Goal: Task Accomplishment & Management: Manage account settings

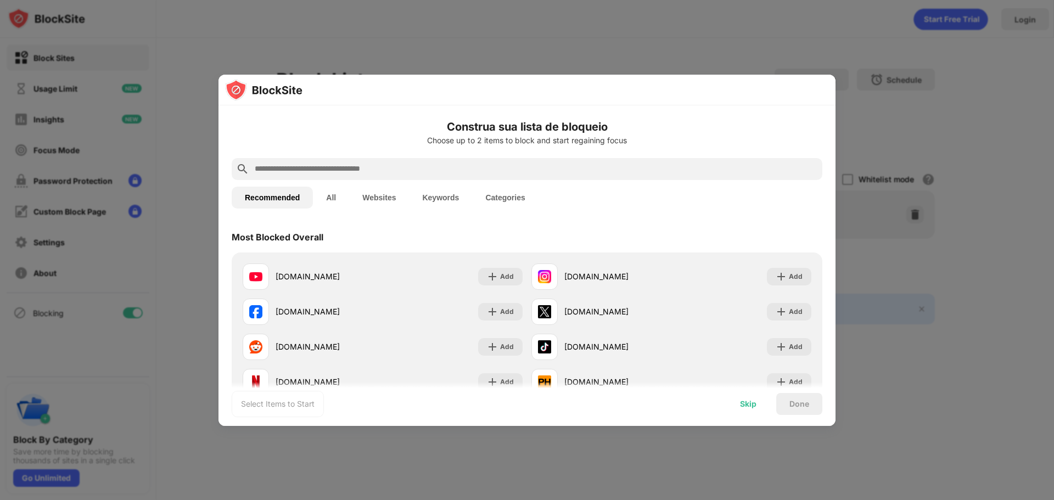
click at [748, 404] on div "Skip" at bounding box center [748, 404] width 16 height 9
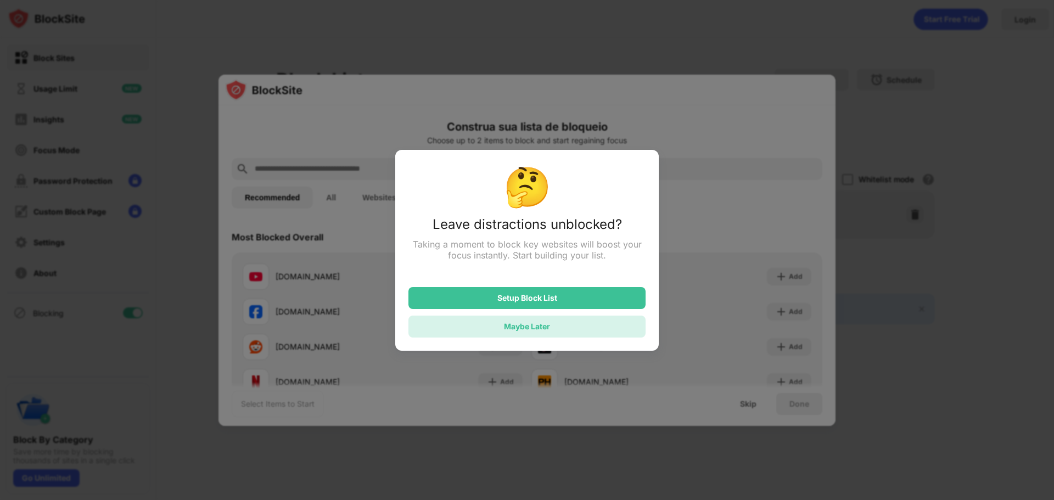
click at [539, 329] on div "Maybe Later" at bounding box center [527, 326] width 46 height 9
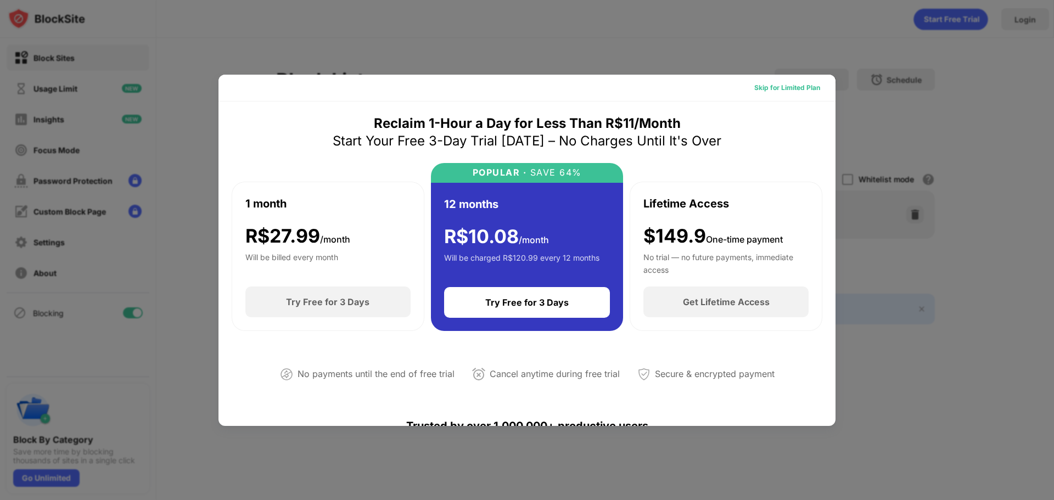
click at [787, 91] on div "Skip for Limited Plan" at bounding box center [787, 87] width 66 height 11
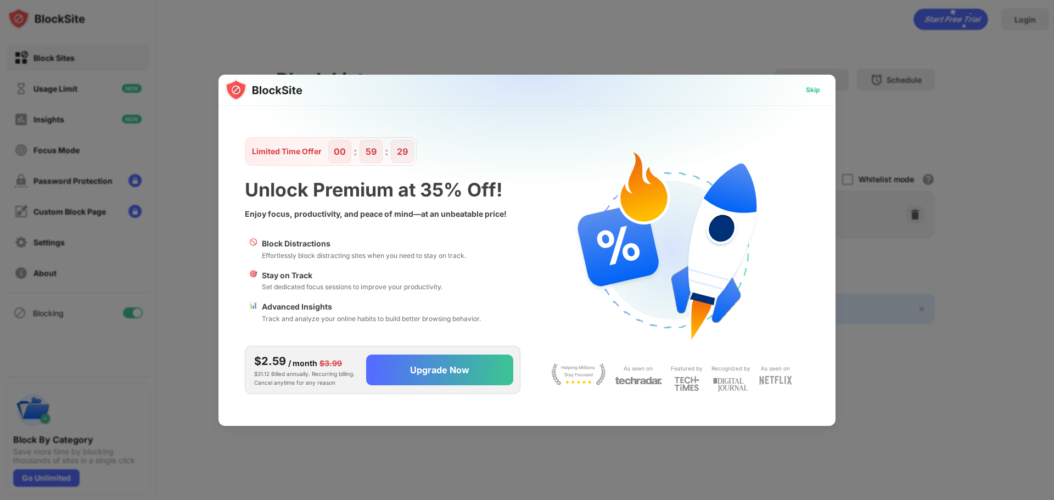
click at [812, 88] on div "Skip" at bounding box center [813, 90] width 14 height 11
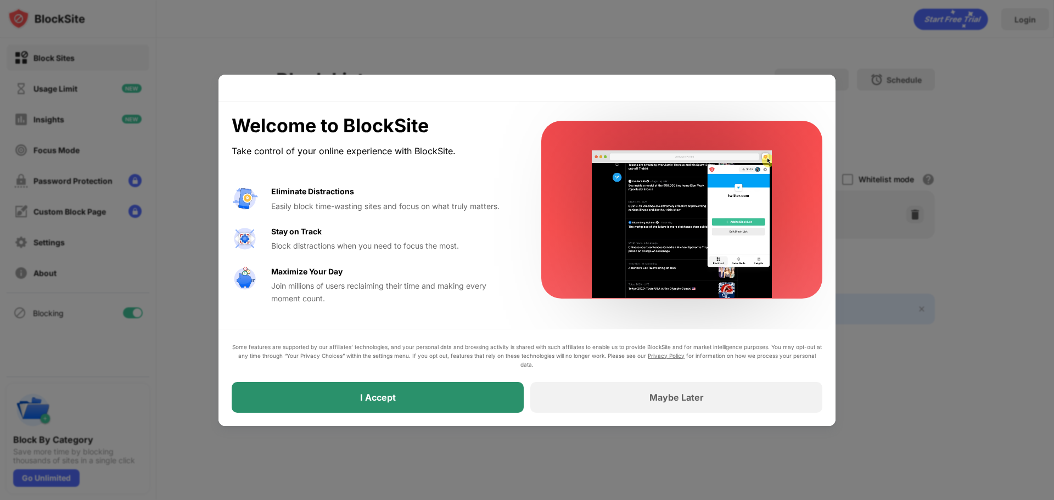
click at [466, 402] on div "I Accept" at bounding box center [378, 397] width 292 height 31
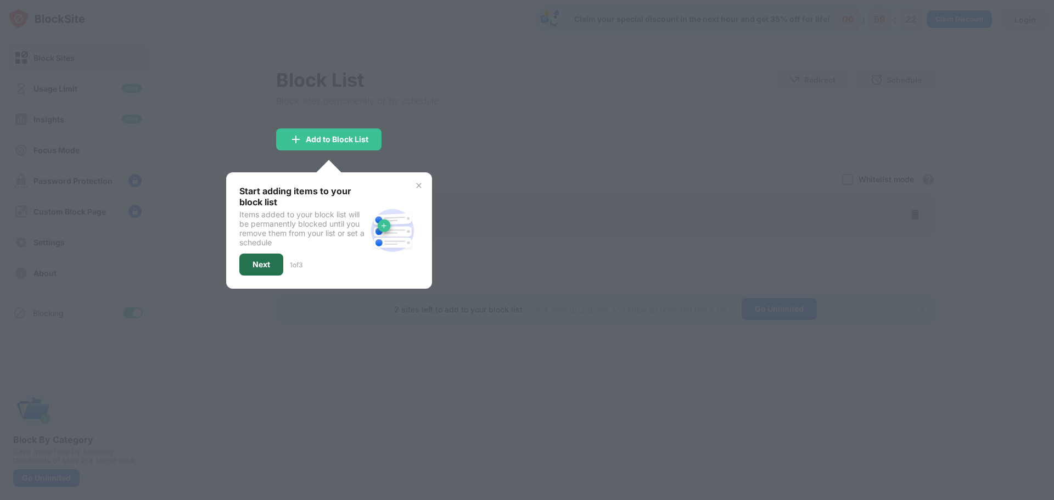
click at [271, 264] on div "Next" at bounding box center [261, 265] width 44 height 22
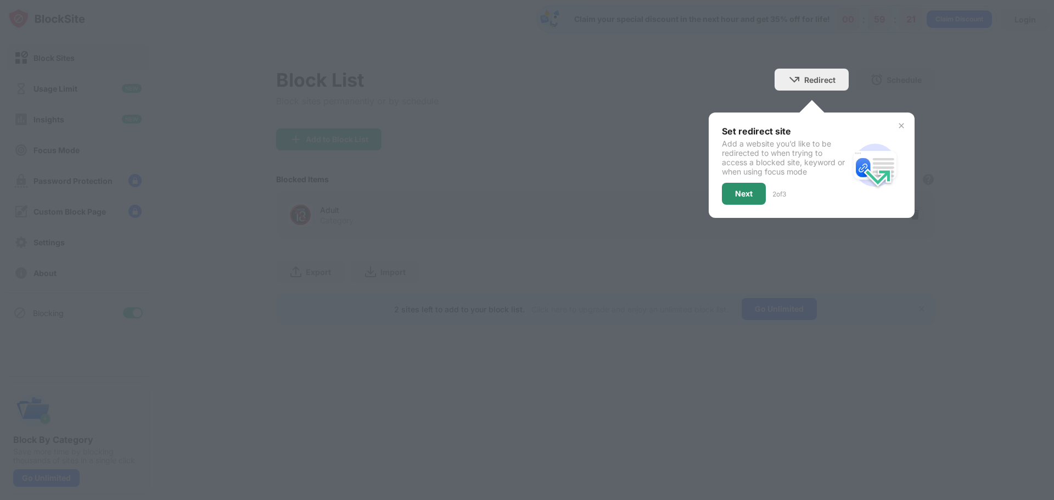
click at [738, 199] on div "Next" at bounding box center [744, 194] width 44 height 22
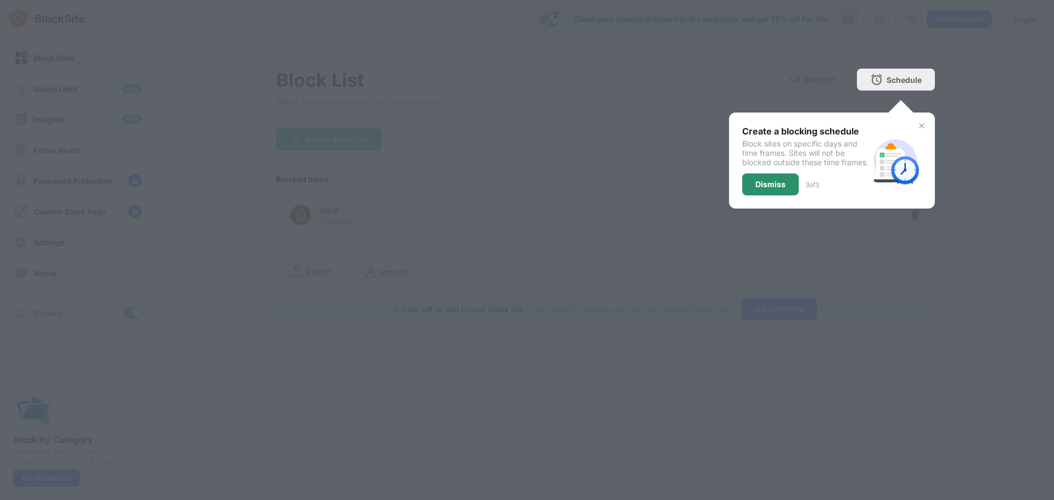
click at [773, 189] on div "Dismiss" at bounding box center [771, 184] width 30 height 9
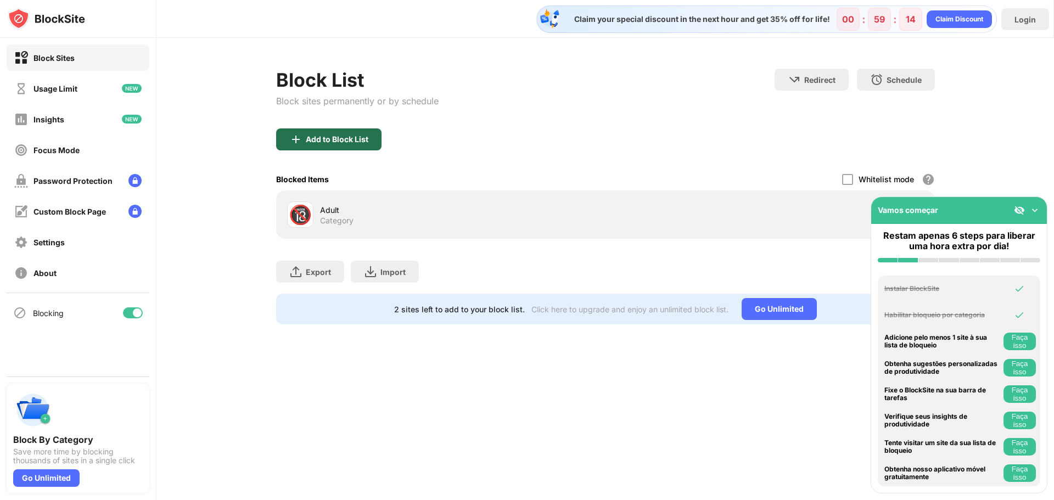
click at [342, 140] on div "Add to Block List" at bounding box center [337, 139] width 63 height 9
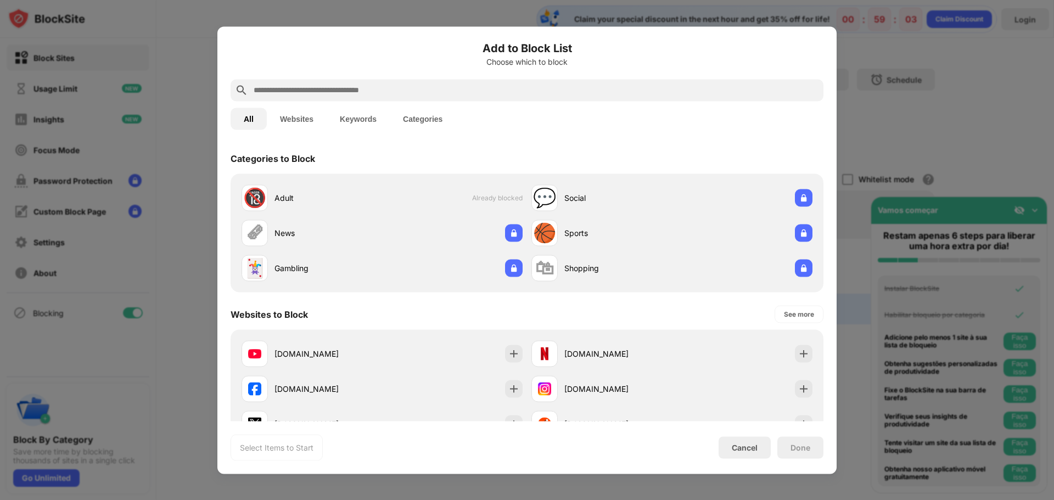
click at [303, 97] on div at bounding box center [527, 90] width 593 height 22
click at [306, 92] on input "text" at bounding box center [536, 89] width 567 height 13
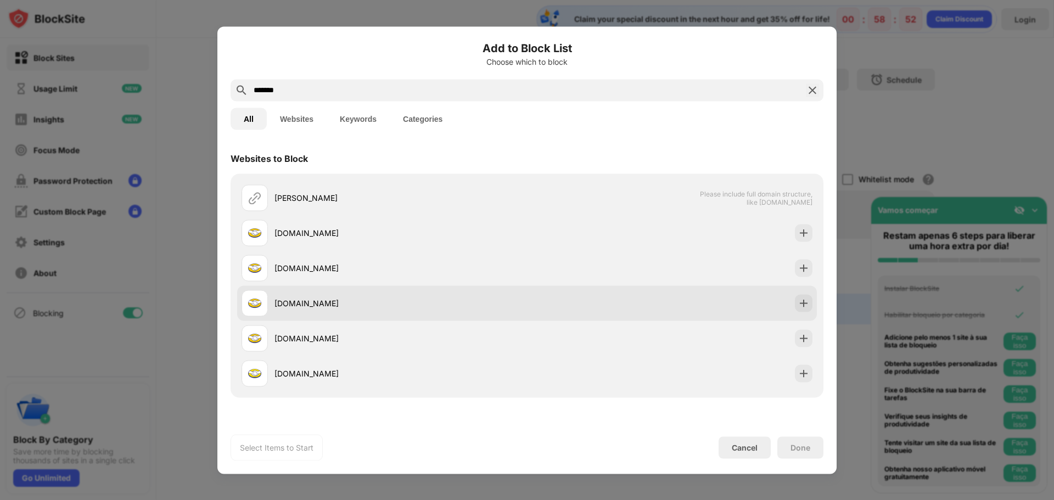
type input "*******"
click at [366, 296] on div "[DOMAIN_NAME]" at bounding box center [385, 303] width 286 height 26
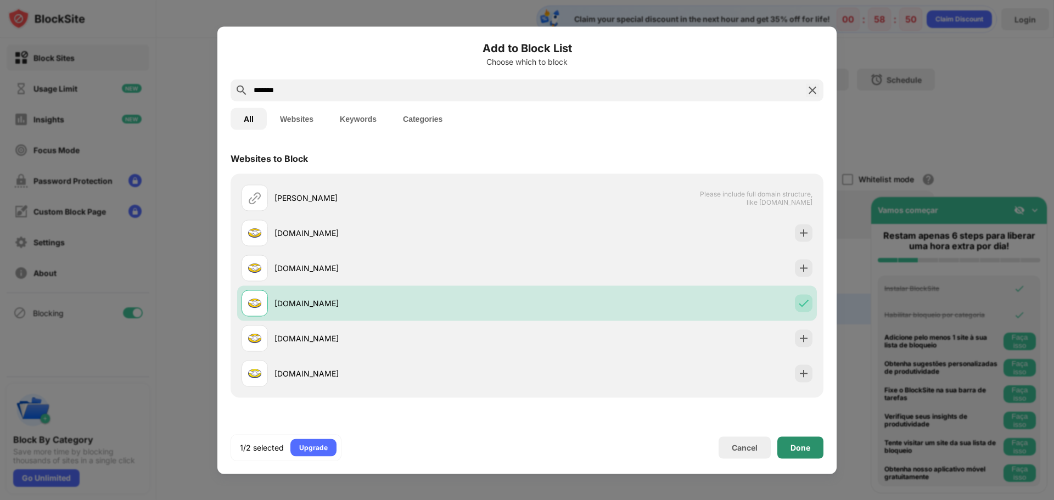
click at [792, 455] on div "Done" at bounding box center [801, 448] width 46 height 22
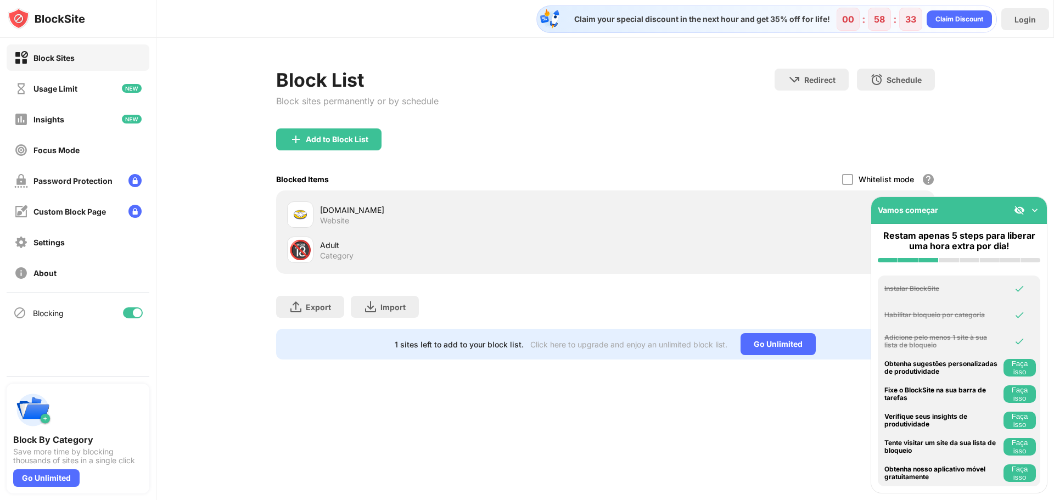
click at [1033, 207] on img at bounding box center [1035, 210] width 11 height 11
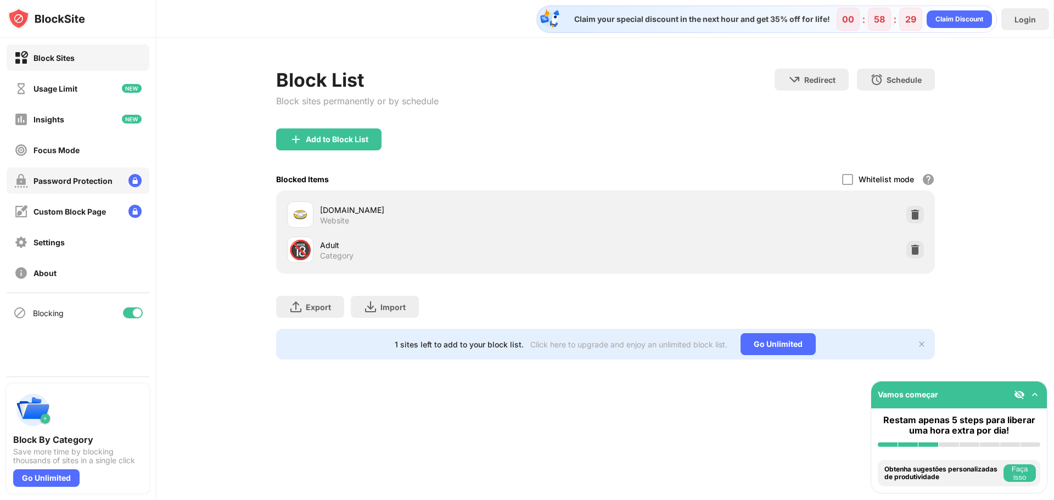
click at [91, 183] on div "Password Protection" at bounding box center [72, 180] width 79 height 9
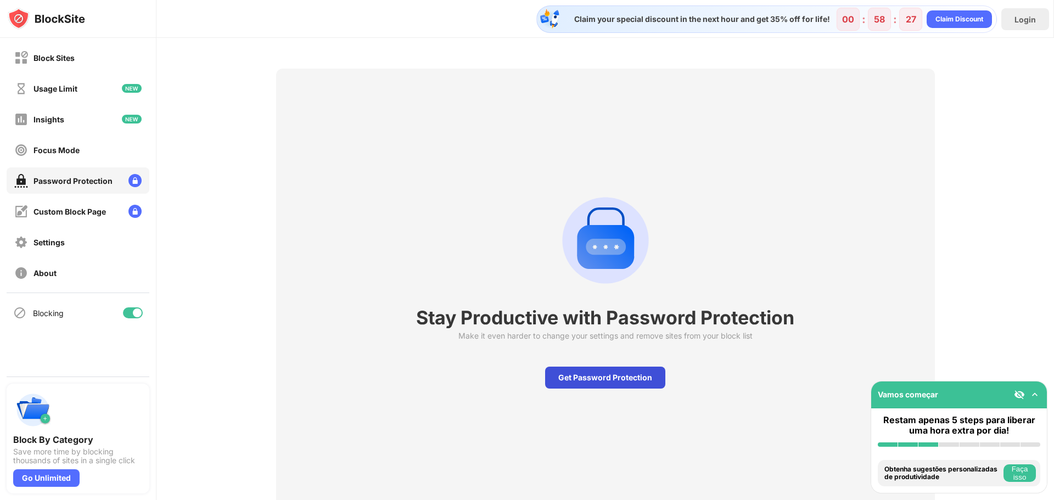
click at [575, 377] on div "Get Password Protection" at bounding box center [605, 378] width 120 height 22
